Goal: Information Seeking & Learning: Learn about a topic

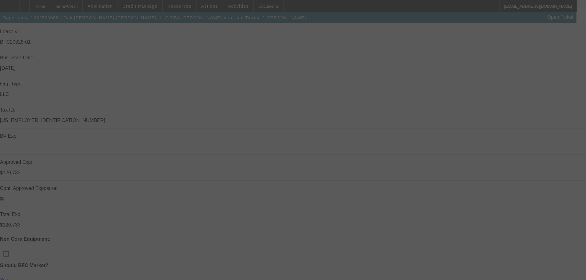
scroll to position [123, 0]
select select "0"
select select "2"
select select "0"
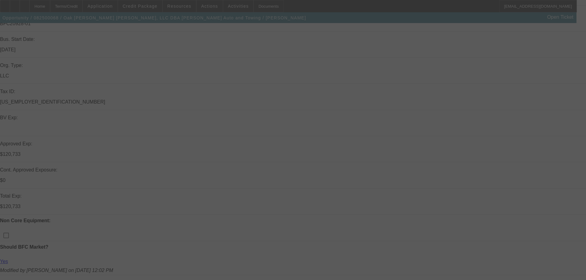
select select "6"
select select "0"
select select "2"
select select "0"
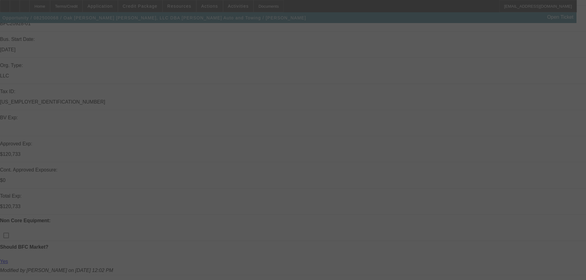
select select "6"
select select "0"
select select "2"
select select "0"
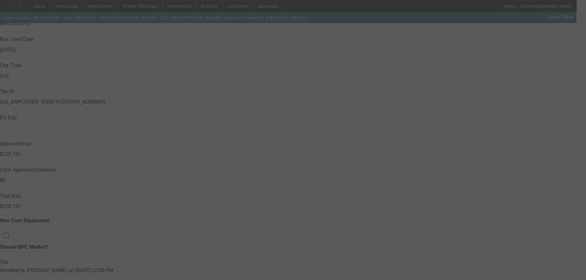
select select "6"
select select "0"
select select "2"
select select "0"
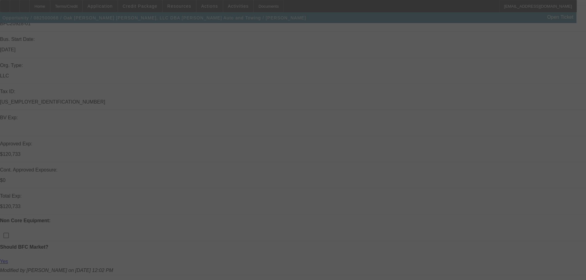
select select "6"
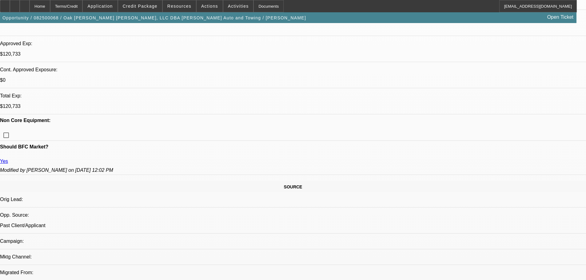
scroll to position [142, 0]
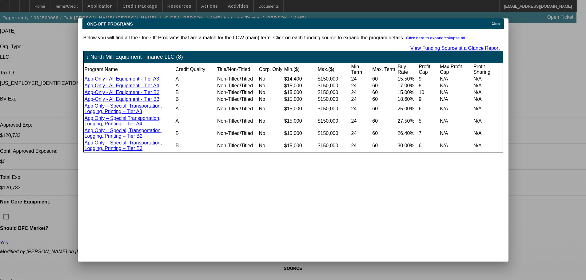
click at [495, 22] on span "Close" at bounding box center [495, 23] width 8 height 3
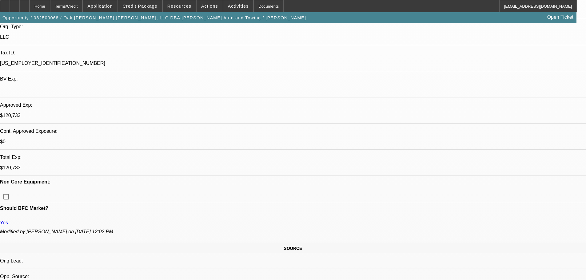
scroll to position [307, 0]
